Goal: Check status: Check status

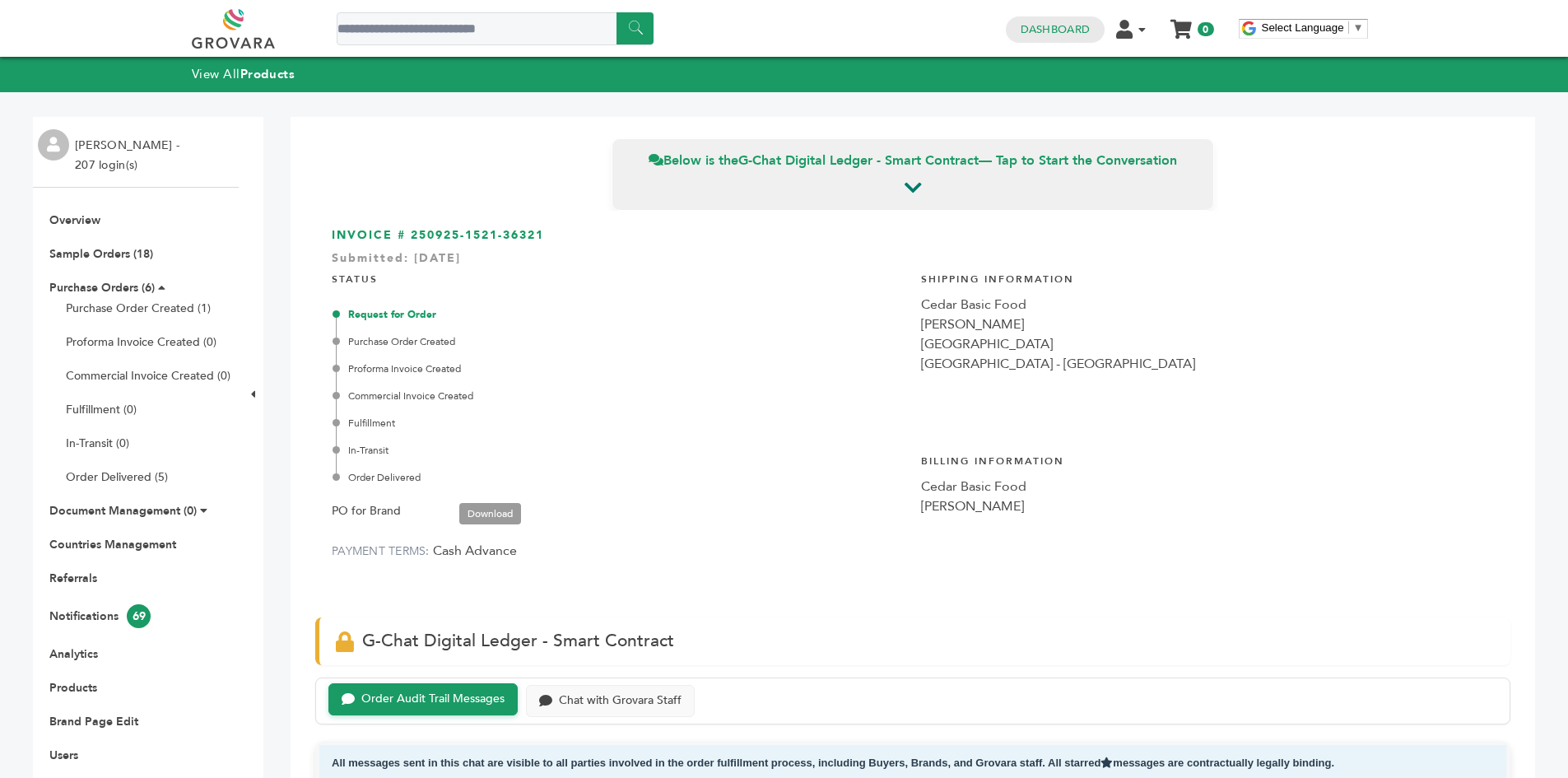
scroll to position [16, 0]
click at [114, 289] on link "Purchase Orders (6)" at bounding box center [102, 287] width 105 height 16
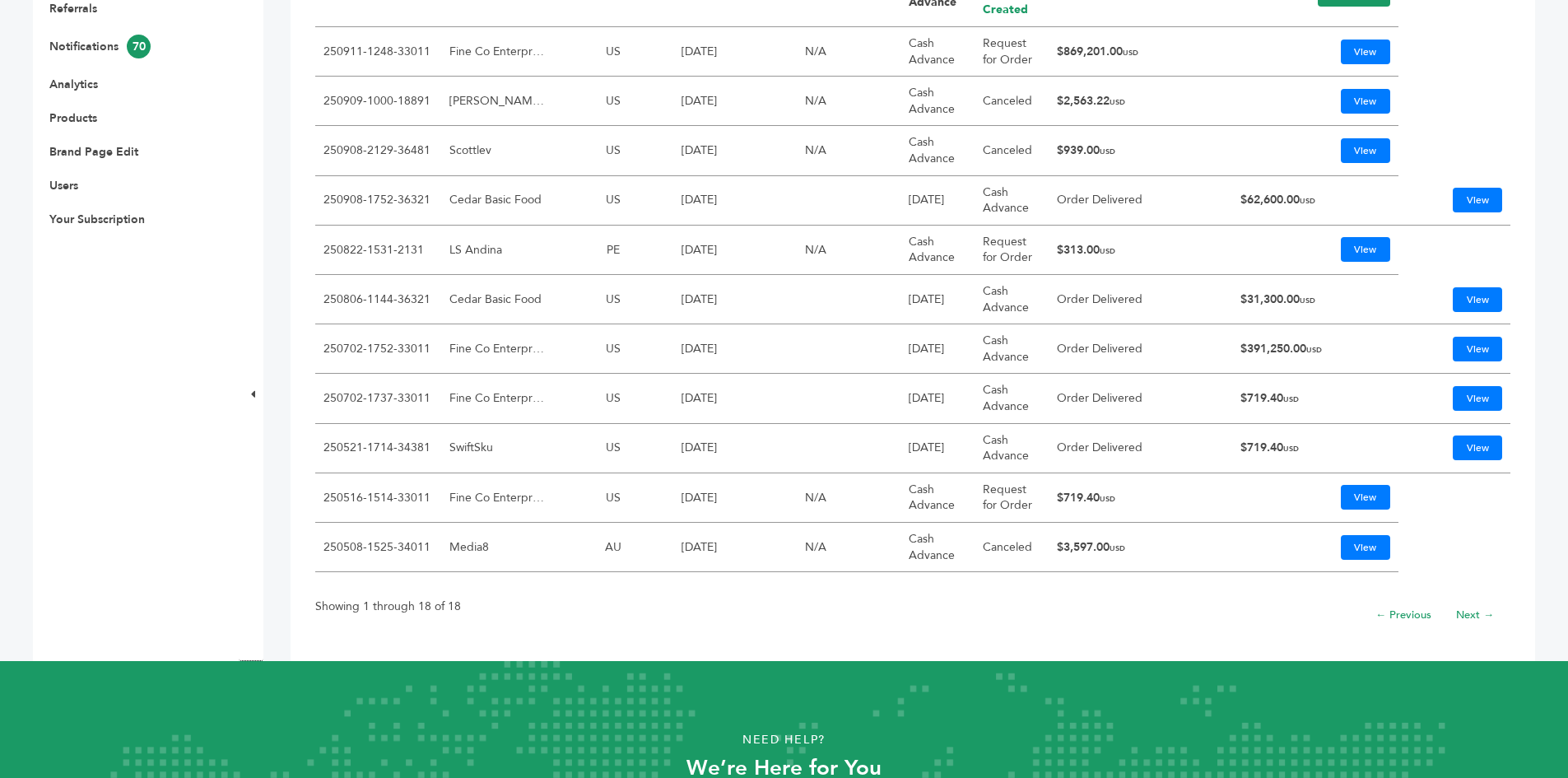
click at [1267, 446] on td "$719.40 USD" at bounding box center [1315, 448] width 166 height 49
click at [1255, 405] on td "$719.40 USD" at bounding box center [1315, 398] width 166 height 49
click at [1241, 460] on td "$719.40 USD" at bounding box center [1315, 448] width 166 height 49
click at [1242, 413] on td "$719.40 USD" at bounding box center [1315, 398] width 166 height 49
click at [1248, 393] on td "$719.40 USD" at bounding box center [1315, 398] width 166 height 49
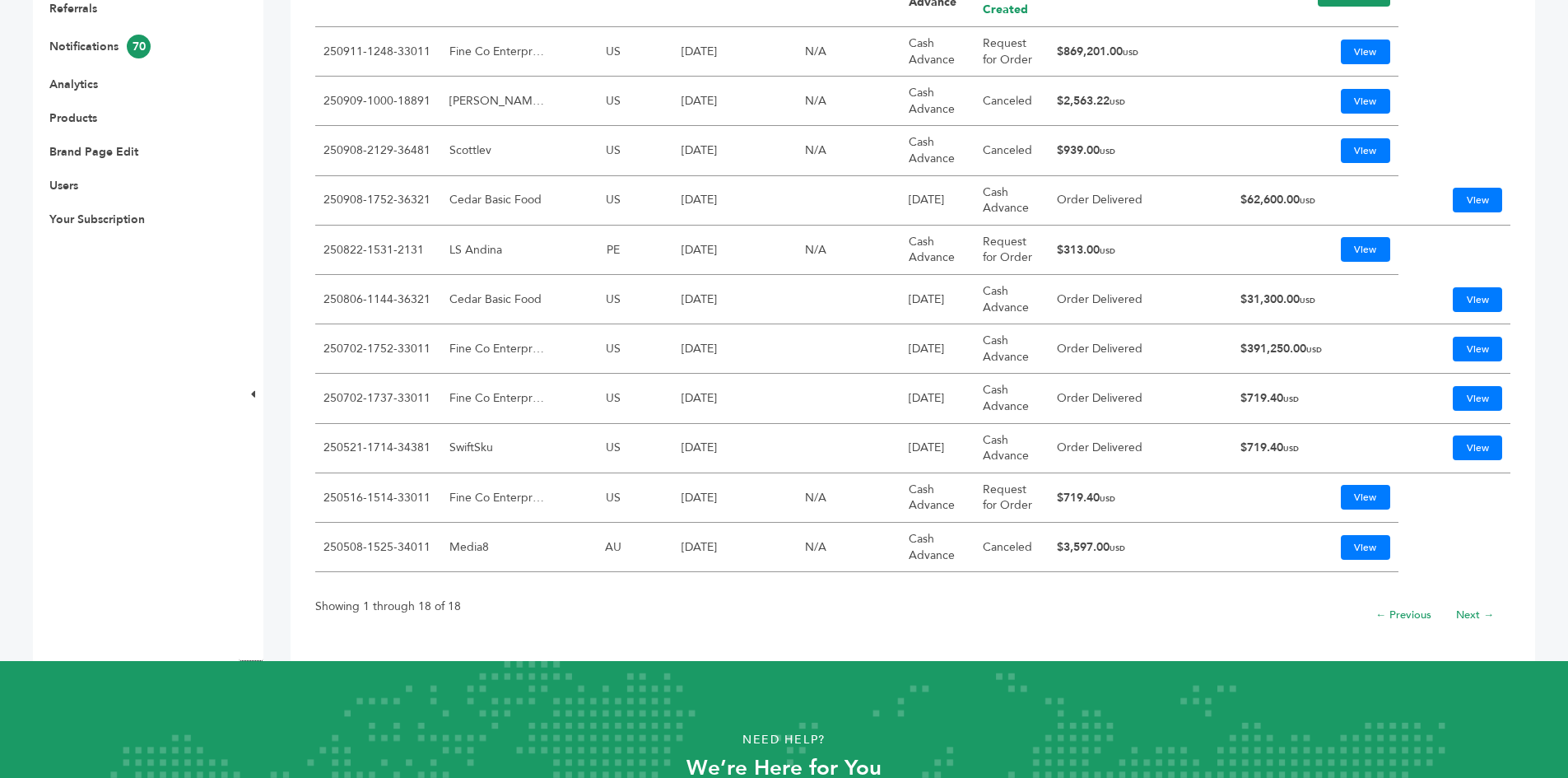
click at [1248, 393] on td "$719.40 USD" at bounding box center [1315, 398] width 166 height 49
click at [1245, 346] on td "$391,250.00 USD" at bounding box center [1315, 348] width 166 height 49
click at [1245, 345] on td "$391,250.00 USD" at bounding box center [1315, 348] width 166 height 49
click at [1252, 298] on td "$31,300.00 USD" at bounding box center [1315, 300] width 166 height 49
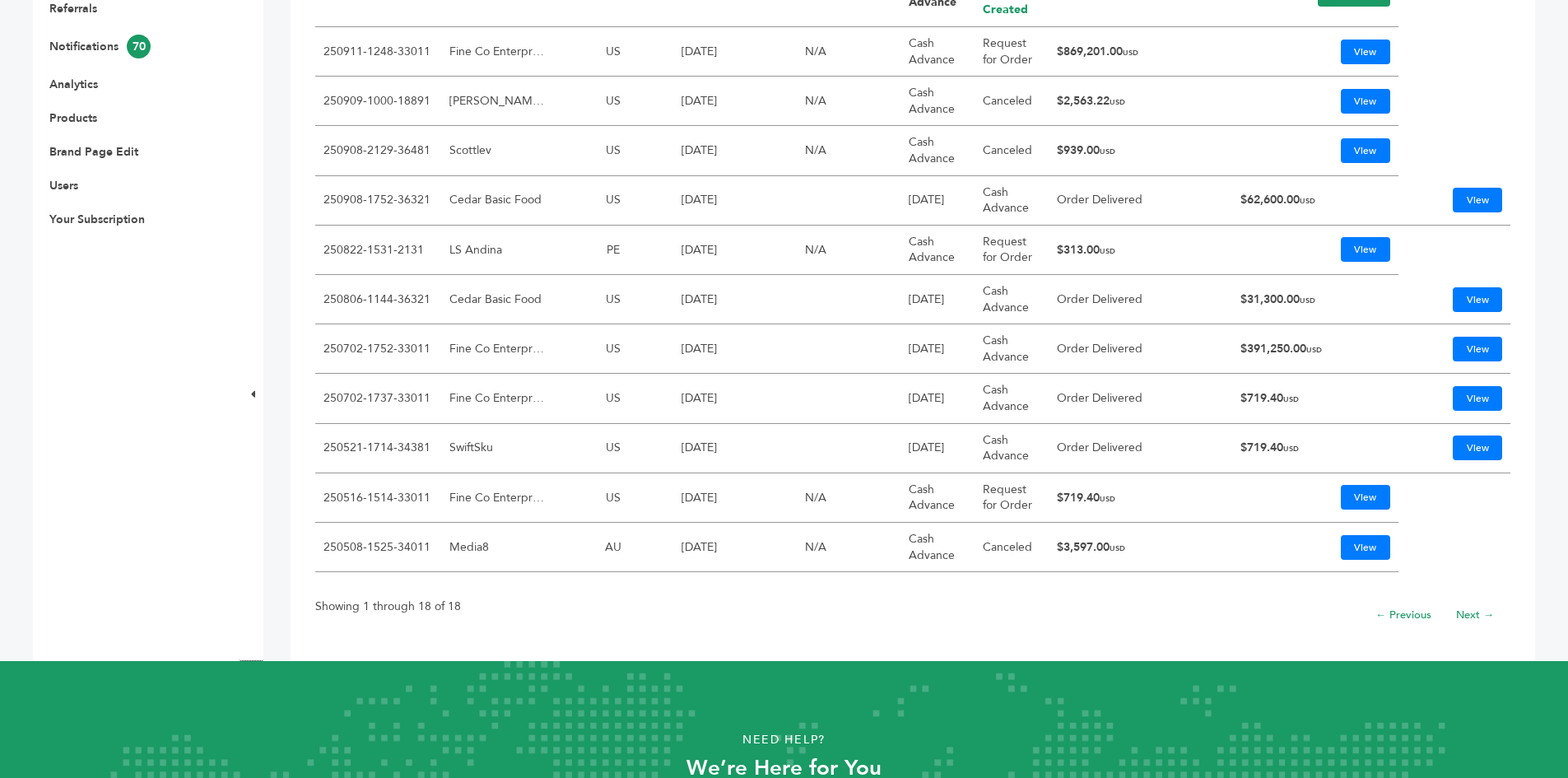
click at [1252, 298] on td "$31,300.00 USD" at bounding box center [1315, 300] width 166 height 49
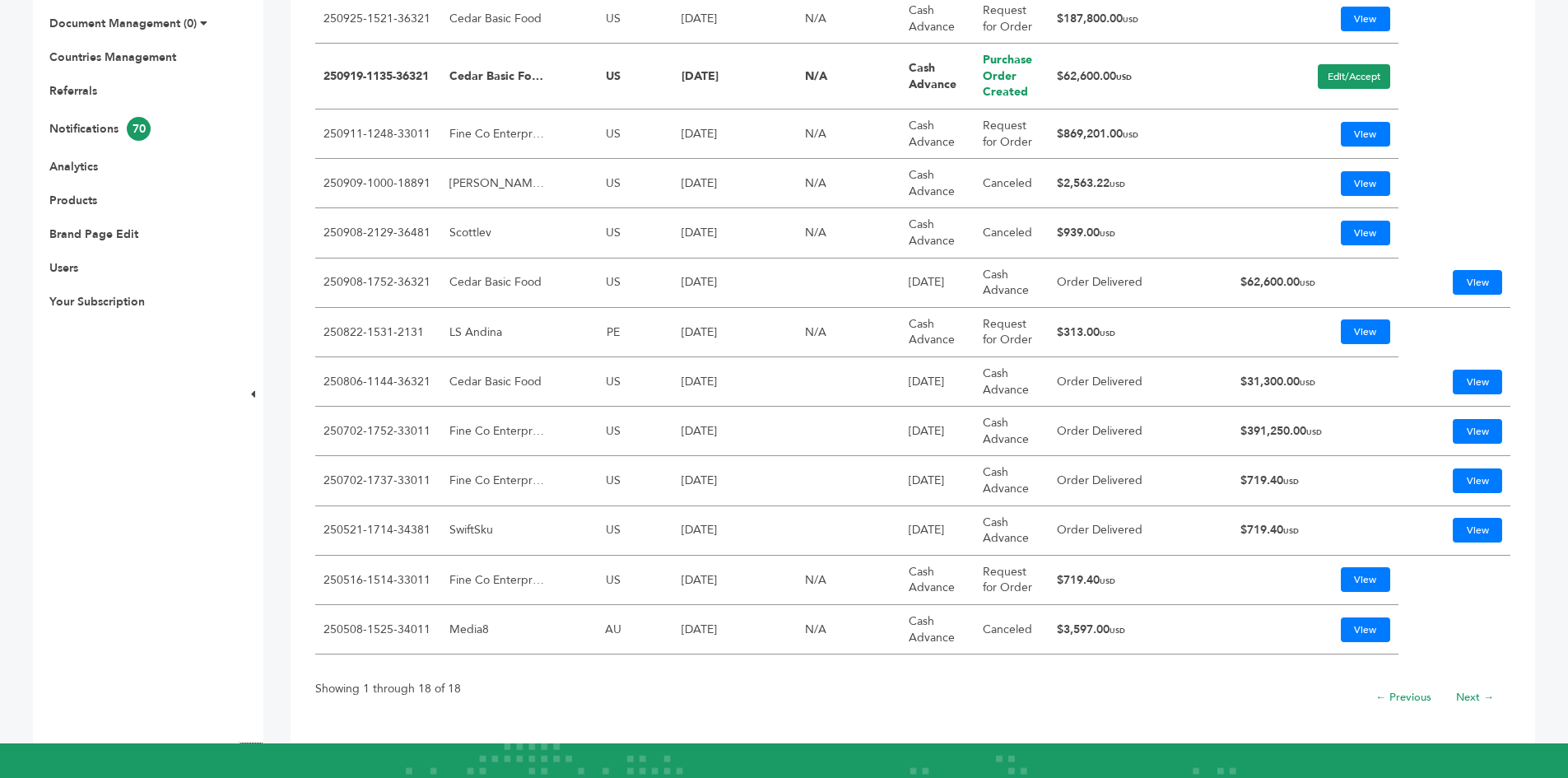
drag, startPoint x: 1116, startPoint y: 77, endPoint x: 1068, endPoint y: 76, distance: 48.0
click at [1069, 76] on td "$62,600.00 USD" at bounding box center [1140, 76] width 183 height 66
drag, startPoint x: 439, startPoint y: 71, endPoint x: 324, endPoint y: 76, distance: 115.1
click at [324, 76] on td "250919-1135-36321" at bounding box center [378, 76] width 126 height 66
copy link "250919-1135-36321"
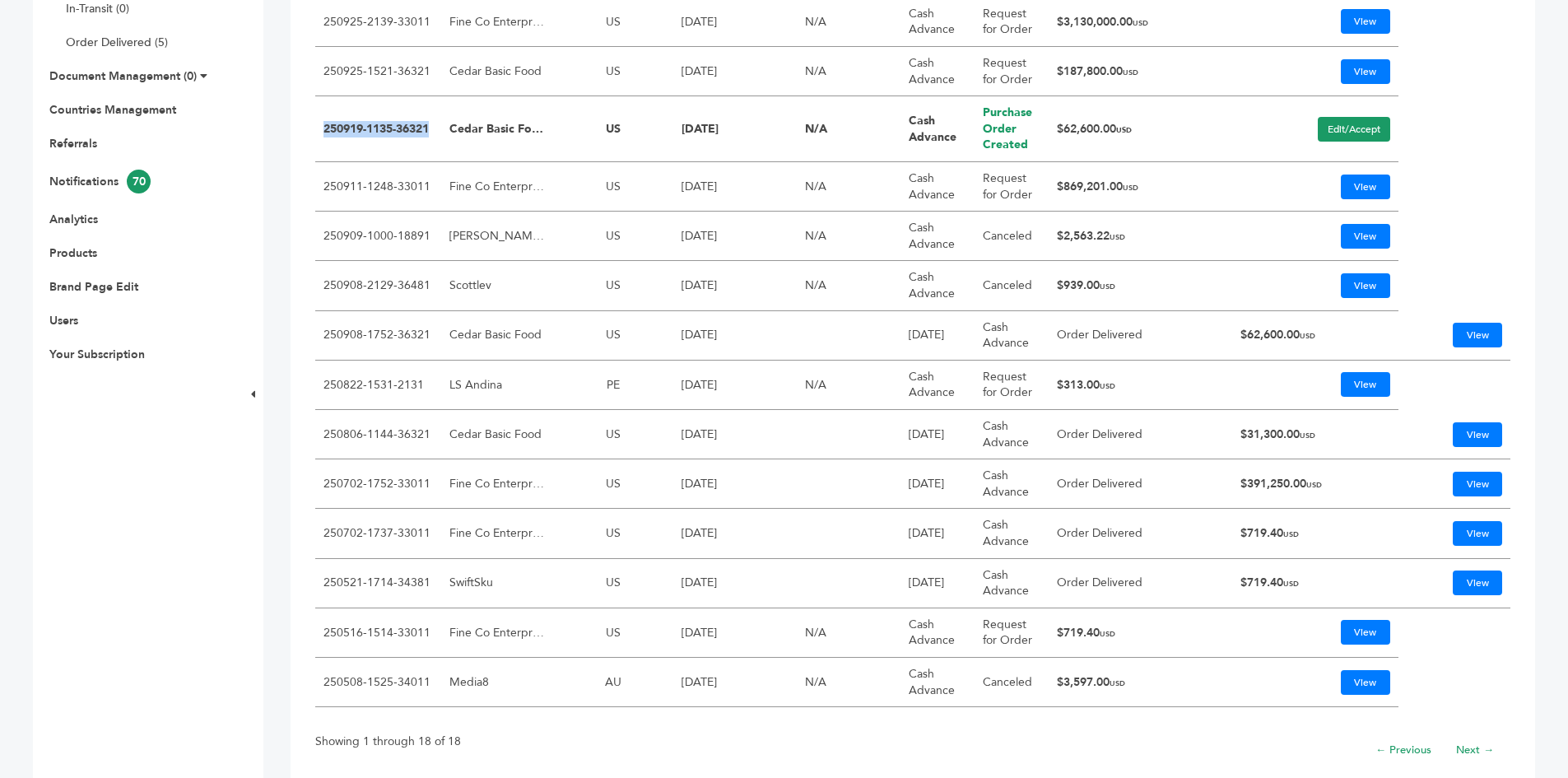
scroll to position [412, 0]
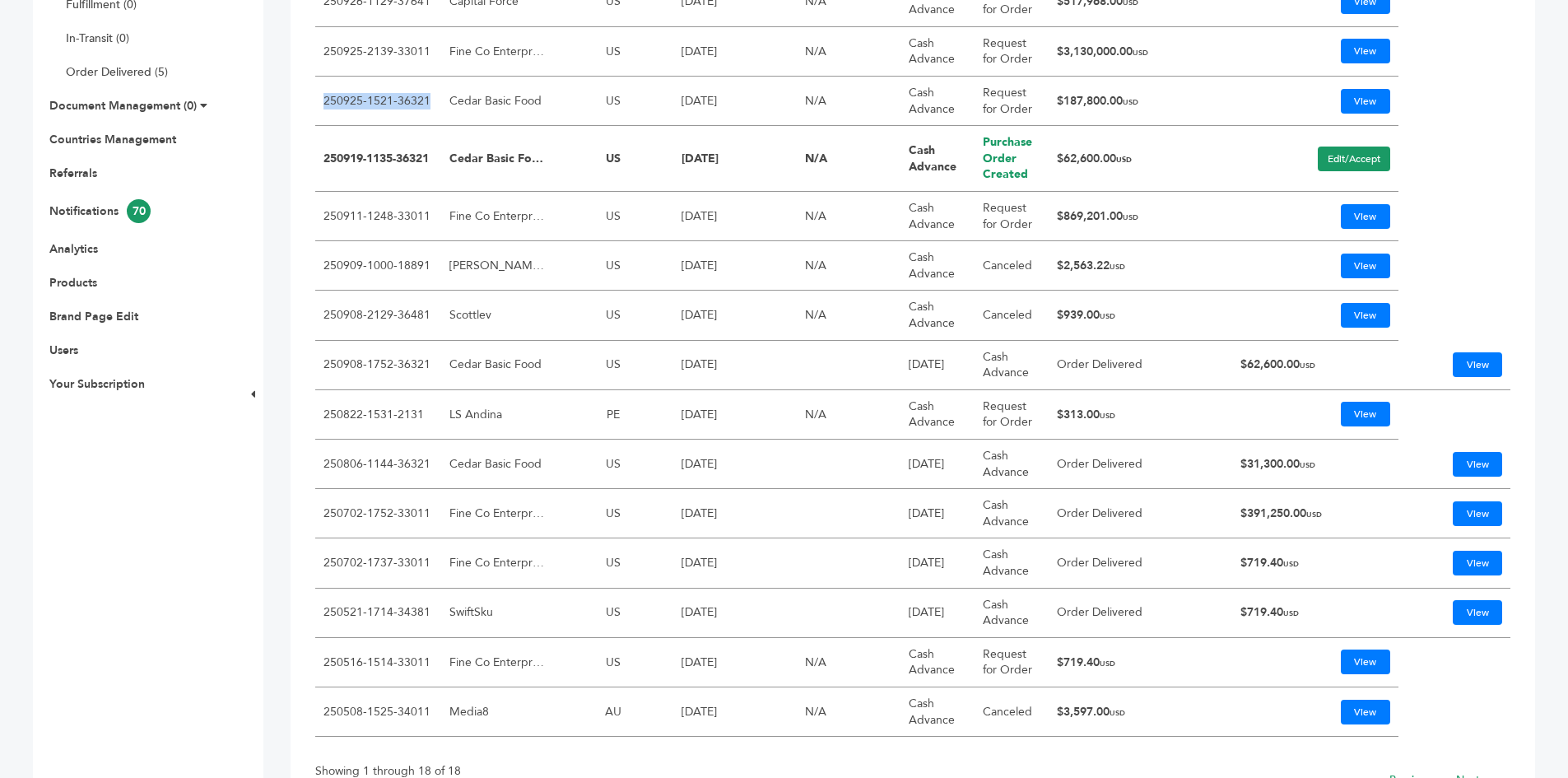
drag, startPoint x: 433, startPoint y: 96, endPoint x: 324, endPoint y: 101, distance: 109.1
click at [324, 101] on td "250925-1521-36321" at bounding box center [378, 101] width 126 height 49
copy link "250925-1521-36321"
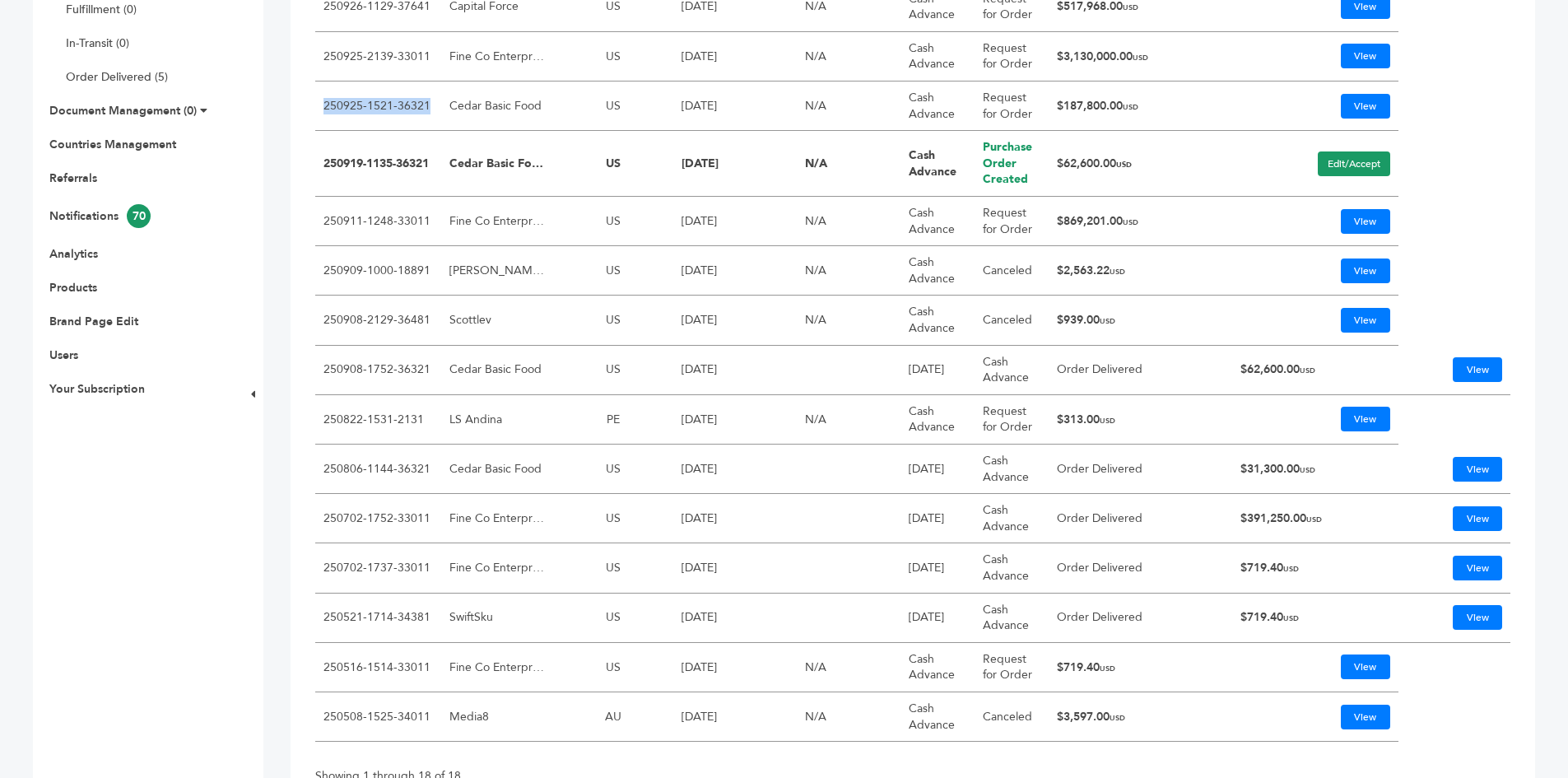
scroll to position [329, 0]
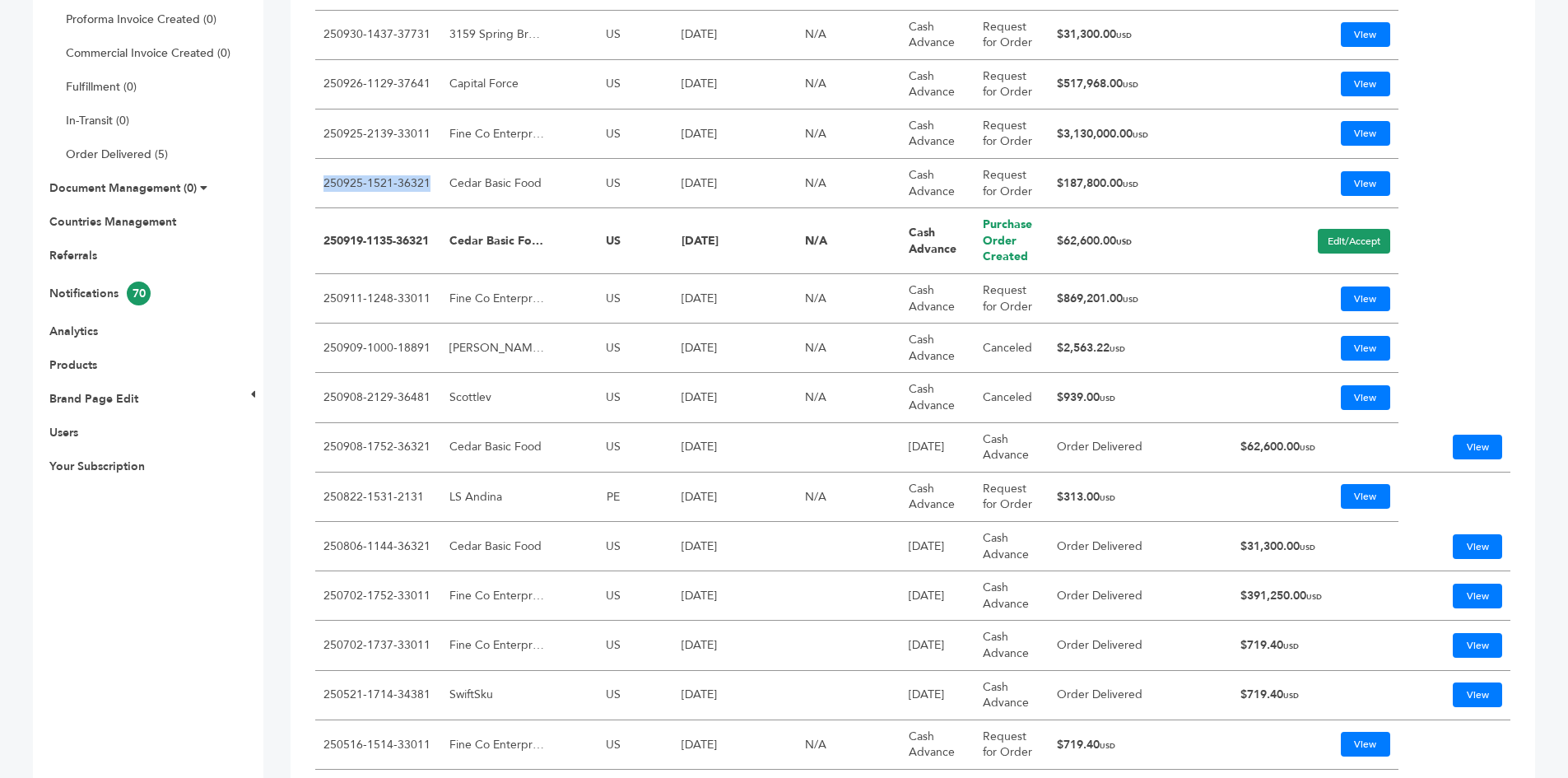
drag, startPoint x: 1061, startPoint y: 133, endPoint x: 1135, endPoint y: 134, distance: 74.0
click at [1135, 134] on td "$3,130,000.00 USD" at bounding box center [1140, 134] width 183 height 49
copy td "$3,130,000.00"
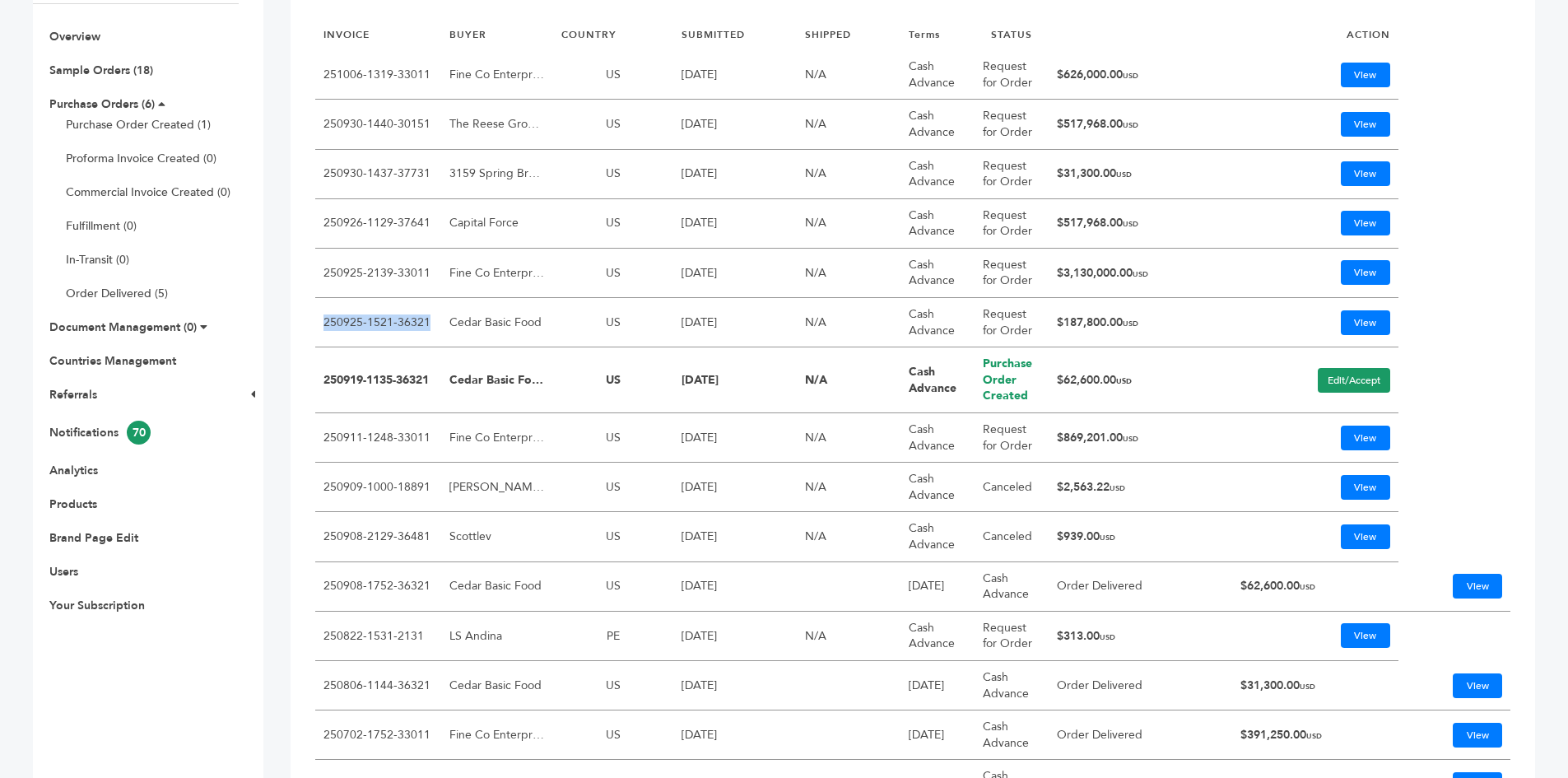
scroll to position [165, 0]
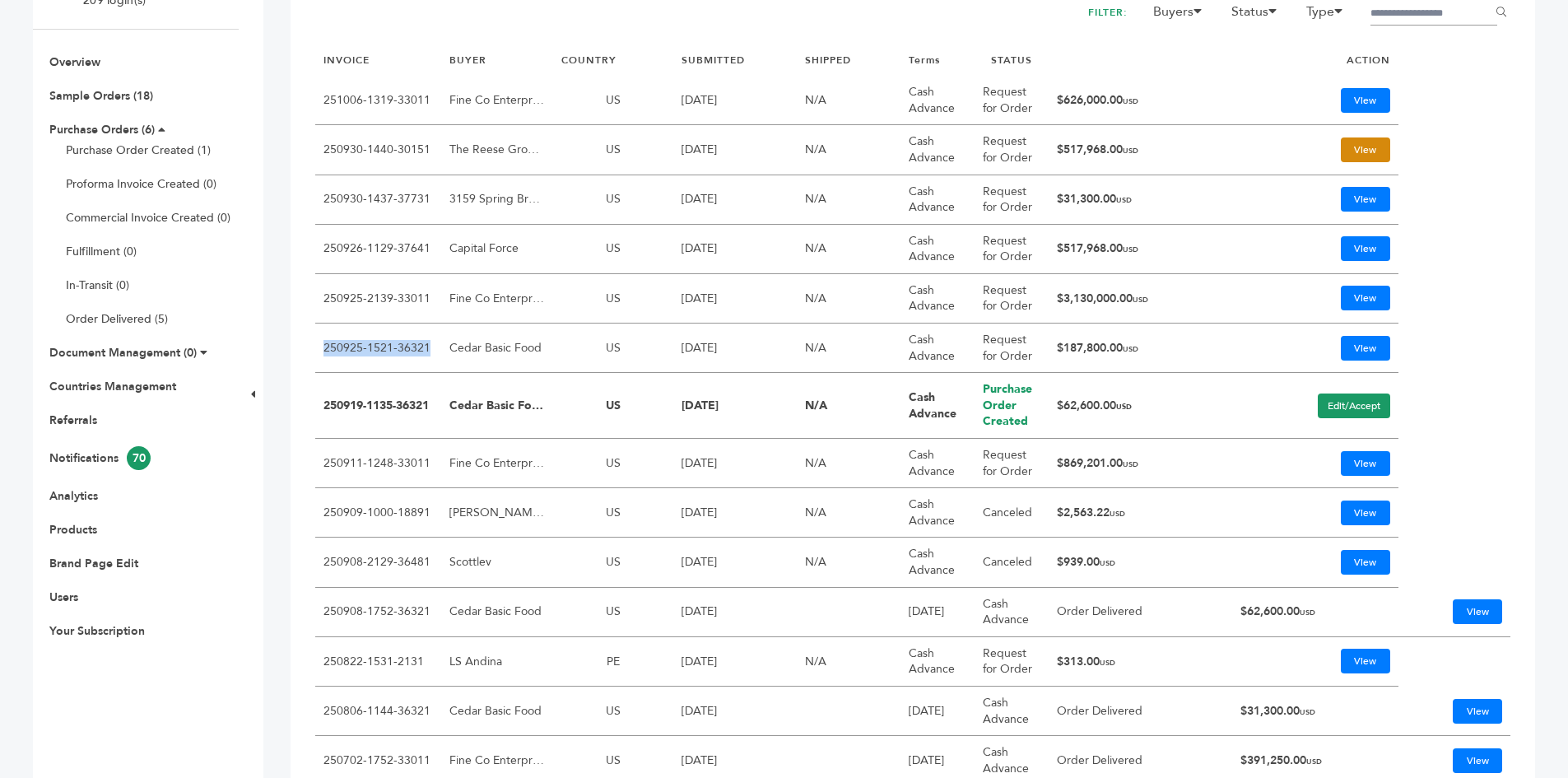
click at [1355, 149] on link "View" at bounding box center [1366, 149] width 50 height 24
